Goal: Go to known website: Access a specific website the user already knows

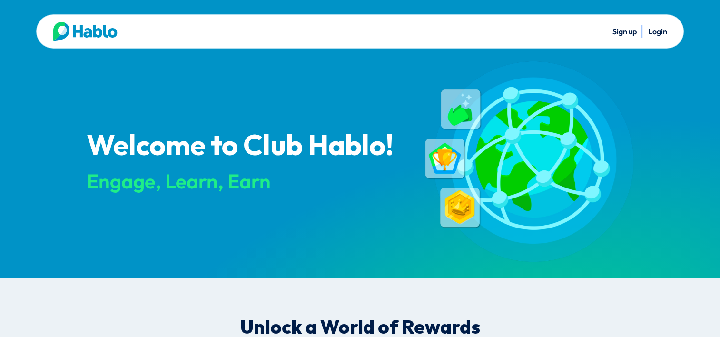
click at [653, 32] on link "Login" at bounding box center [657, 32] width 19 height 10
click at [659, 30] on link "Login" at bounding box center [657, 32] width 19 height 10
click at [659, 31] on link "Login" at bounding box center [657, 32] width 19 height 10
